Goal: Task Accomplishment & Management: Manage account settings

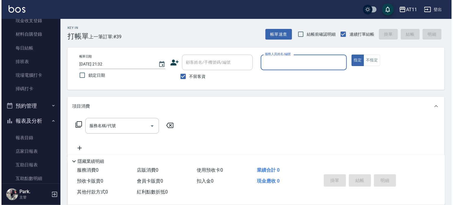
scroll to position [88, 0]
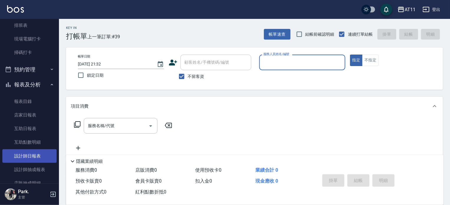
click at [41, 150] on link "設計師日報表" at bounding box center [29, 156] width 54 height 14
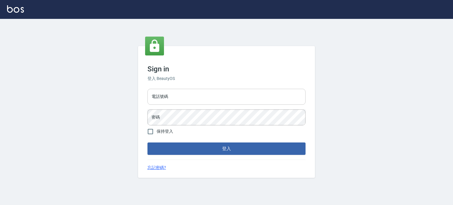
click at [172, 96] on input "電話號碼" at bounding box center [226, 97] width 158 height 16
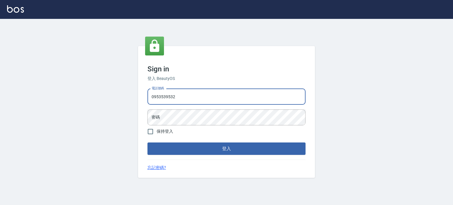
type input "0953539532"
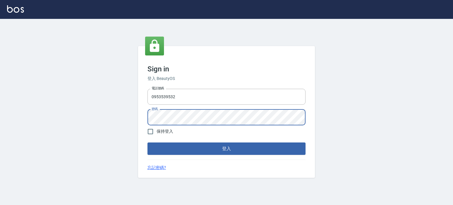
click at [147, 142] on button "登入" at bounding box center [226, 148] width 158 height 12
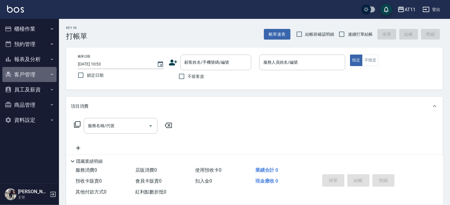
click at [37, 72] on button "客戶管理" at bounding box center [29, 74] width 54 height 15
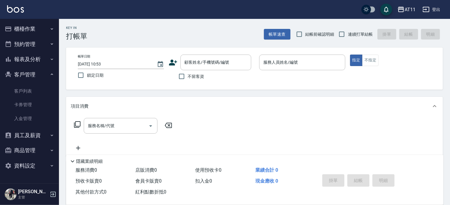
click at [30, 56] on button "報表及分析" at bounding box center [29, 59] width 54 height 15
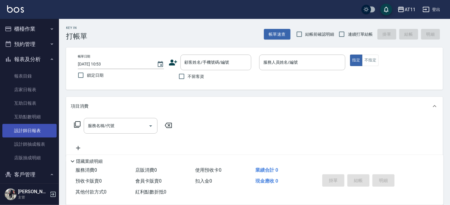
click at [34, 128] on link "設計師日報表" at bounding box center [29, 131] width 54 height 14
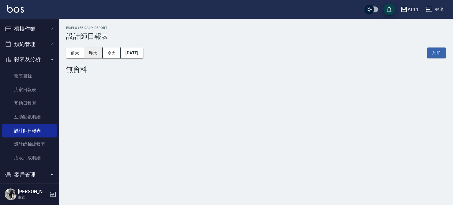
click at [92, 51] on button "昨天" at bounding box center [93, 52] width 18 height 11
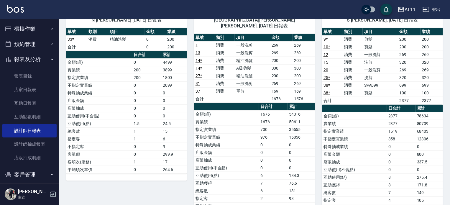
scroll to position [324, 0]
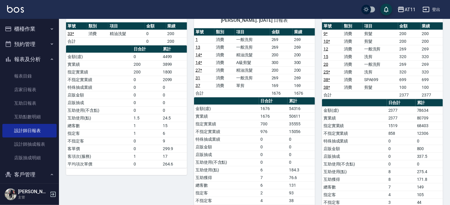
click at [28, 27] on button "櫃檯作業" at bounding box center [29, 28] width 54 height 15
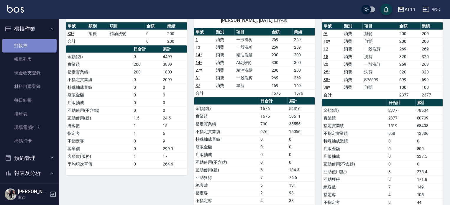
click at [29, 45] on link "打帳單" at bounding box center [29, 46] width 54 height 14
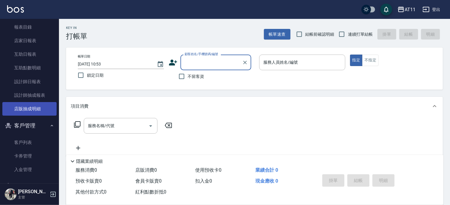
scroll to position [177, 0]
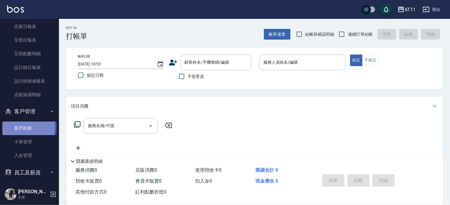
click at [25, 127] on link "客戶列表" at bounding box center [29, 128] width 54 height 14
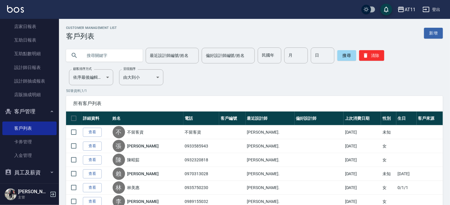
click at [96, 56] on input "text" at bounding box center [109, 55] width 55 height 16
type input "v"
type input "許"
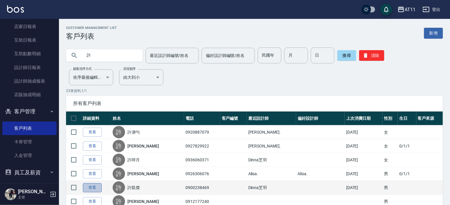
click at [98, 184] on link "查看" at bounding box center [92, 187] width 19 height 9
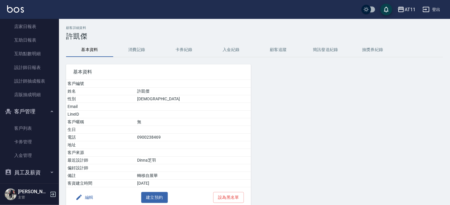
click at [225, 50] on button "入金紀錄" at bounding box center [230, 50] width 47 height 14
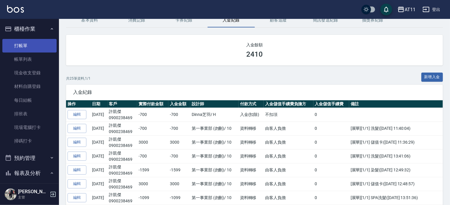
click at [24, 43] on link "打帳單" at bounding box center [29, 46] width 54 height 14
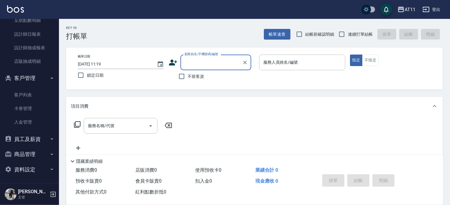
scroll to position [210, 0]
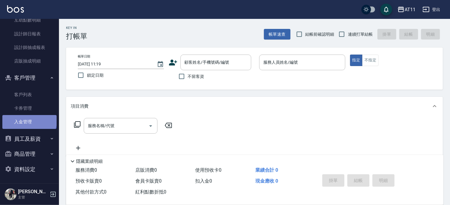
click at [29, 120] on link "入金管理" at bounding box center [29, 122] width 54 height 14
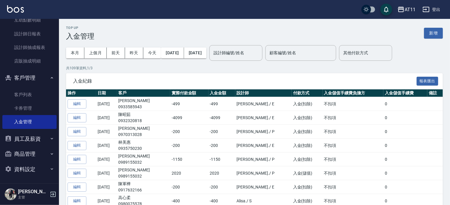
click at [435, 34] on button "新增" at bounding box center [433, 33] width 19 height 11
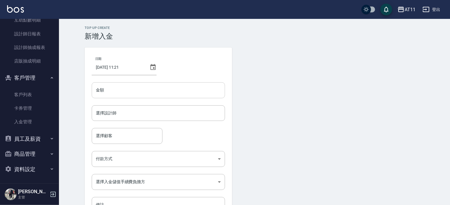
click at [154, 91] on input "金額" at bounding box center [158, 90] width 133 height 16
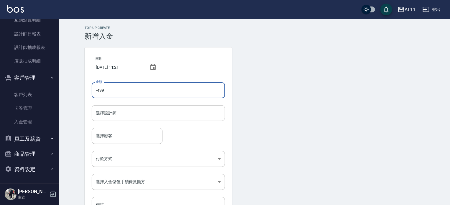
type input "-499"
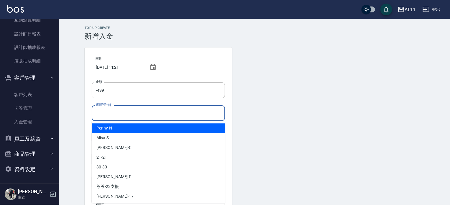
drag, startPoint x: 158, startPoint y: 112, endPoint x: 161, endPoint y: 112, distance: 3.8
click at [160, 112] on input "選擇設計師" at bounding box center [158, 113] width 128 height 10
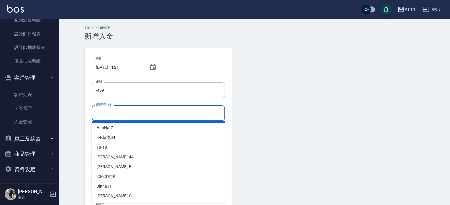
scroll to position [29, 0]
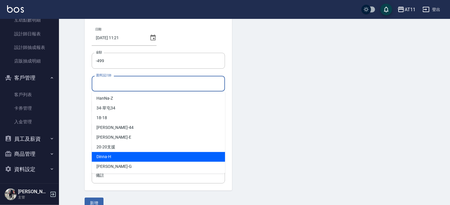
click at [108, 157] on span "Dinna -H" at bounding box center [103, 156] width 15 height 6
type input "Dinna-H"
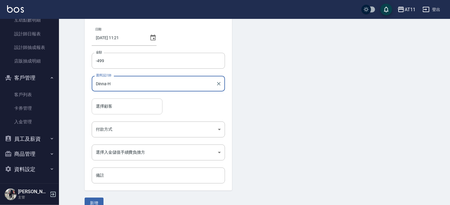
click at [117, 105] on input "選擇顧客" at bounding box center [126, 106] width 65 height 10
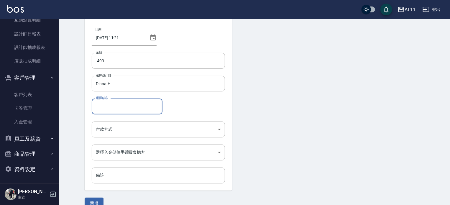
click at [109, 106] on input "選擇顧客" at bounding box center [126, 106] width 65 height 10
type input "ㄙ"
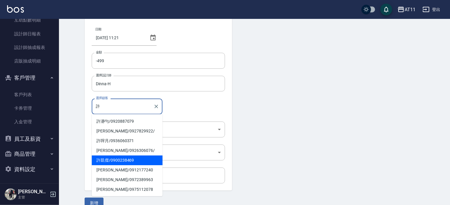
click at [125, 161] on span "許凱傑 / 0900238469" at bounding box center [127, 160] width 71 height 10
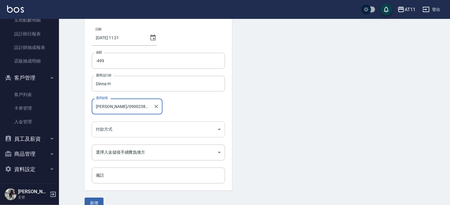
type input "許凱傑/0900238469"
click at [118, 128] on body "AT11 登出 櫃檯作業 打帳單 帳單列表 現金收支登錄 材料自購登錄 每日結帳 排班表 現場電腦打卡 掃碼打卡 預約管理 預約管理 單日預約紀錄 單週預約紀…" at bounding box center [225, 93] width 450 height 245
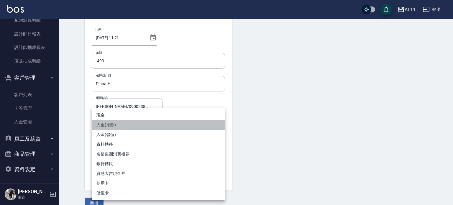
click at [115, 123] on li "入金(扣除)" at bounding box center [158, 125] width 133 height 10
type input "入金(扣除)"
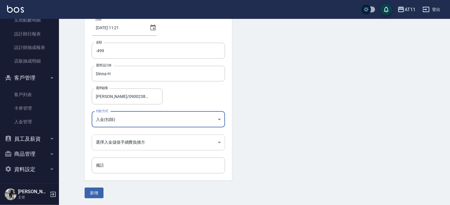
scroll to position [40, 0]
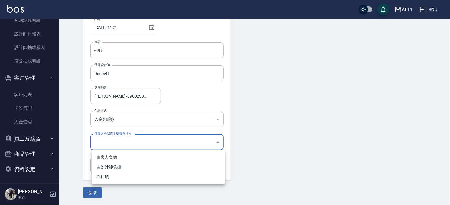
click at [120, 139] on body "AT11 登出 櫃檯作業 打帳單 帳單列表 現金收支登錄 材料自購登錄 每日結帳 排班表 現場電腦打卡 掃碼打卡 預約管理 預約管理 單日預約紀錄 單週預約紀…" at bounding box center [225, 82] width 450 height 245
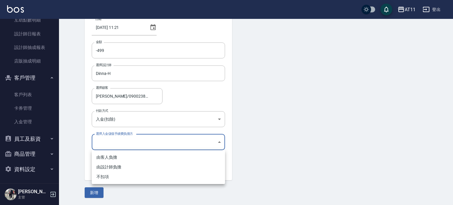
click at [118, 178] on li "不扣項" at bounding box center [158, 177] width 133 height 10
type input "WITHOUTHANDLINGFEE"
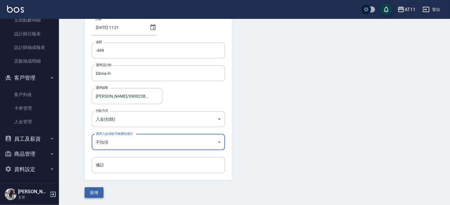
click at [99, 191] on button "新增" at bounding box center [94, 192] width 19 height 11
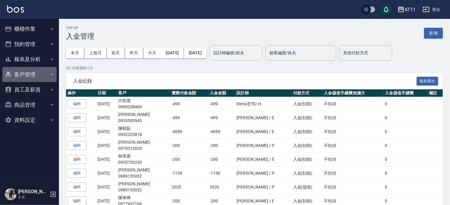
click at [22, 74] on button "客戶管理" at bounding box center [29, 74] width 54 height 15
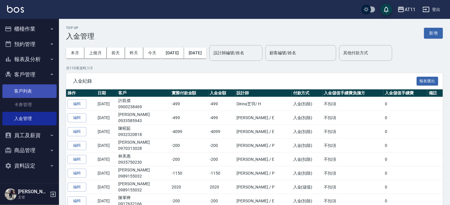
click at [24, 90] on link "客戶列表" at bounding box center [29, 91] width 54 height 14
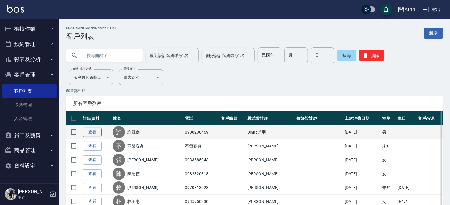
click at [96, 130] on link "查看" at bounding box center [92, 132] width 19 height 9
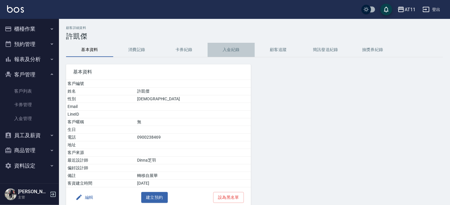
click at [228, 49] on button "入金紀錄" at bounding box center [230, 50] width 47 height 14
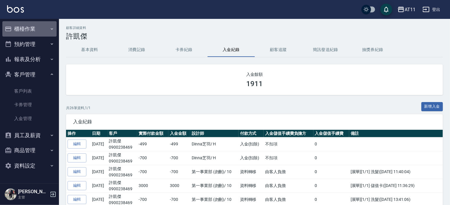
click at [25, 27] on button "櫃檯作業" at bounding box center [29, 28] width 54 height 15
